Goal: Check status: Check status

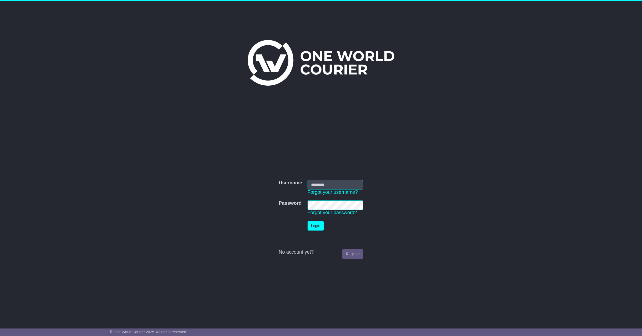
type input "**********"
click at [320, 222] on button "Login" at bounding box center [316, 225] width 16 height 9
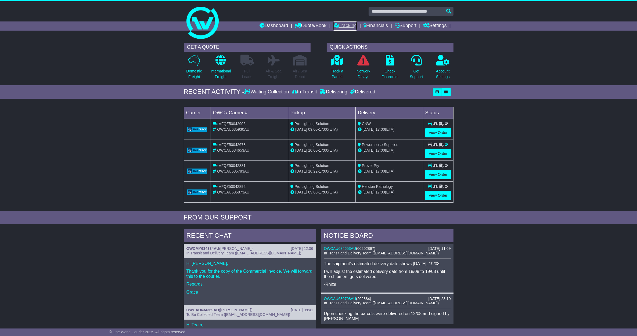
click at [334, 24] on icon at bounding box center [335, 25] width 5 height 5
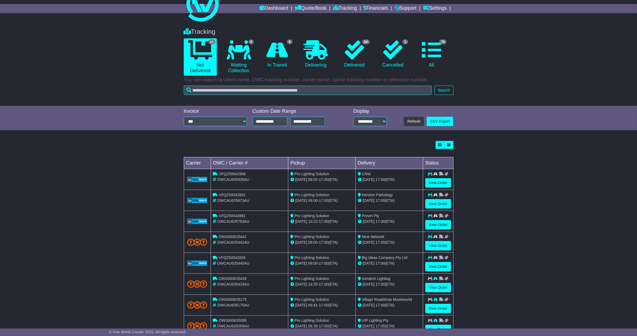
scroll to position [34, 0]
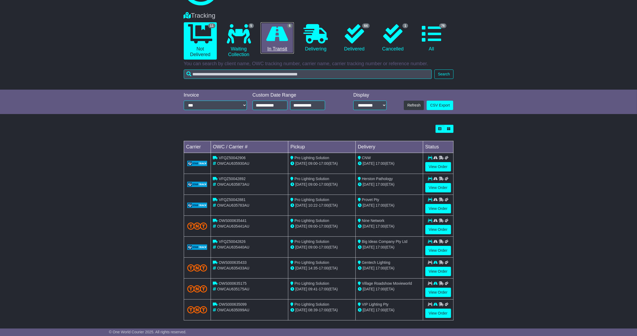
click at [271, 41] on icon at bounding box center [277, 33] width 22 height 19
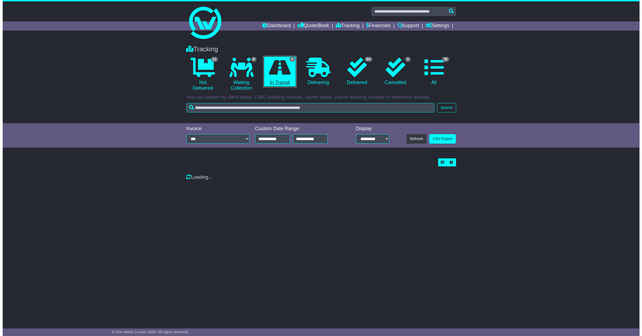
scroll to position [0, 0]
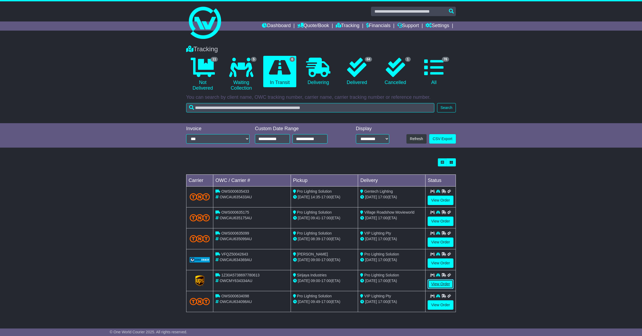
click at [445, 287] on link "View Order" at bounding box center [441, 284] width 26 height 9
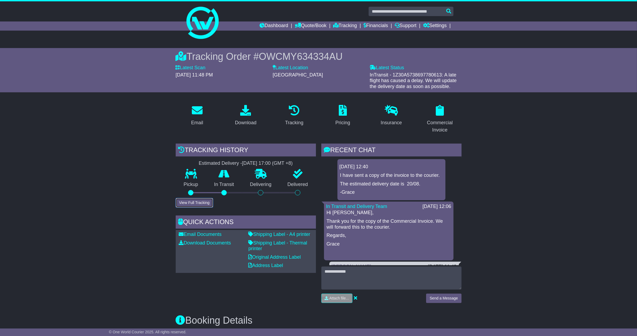
click at [192, 202] on button "View Full Tracking" at bounding box center [194, 202] width 37 height 9
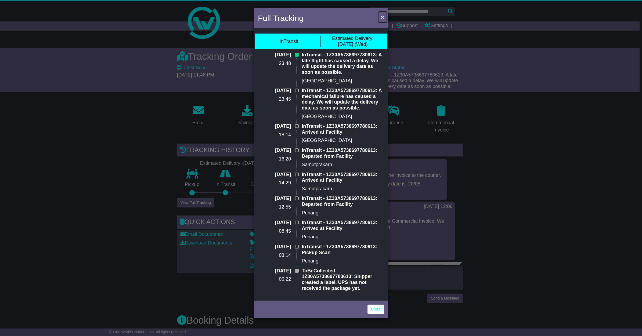
click at [383, 15] on span "×" at bounding box center [382, 17] width 3 height 6
